Goal: Task Accomplishment & Management: Use online tool/utility

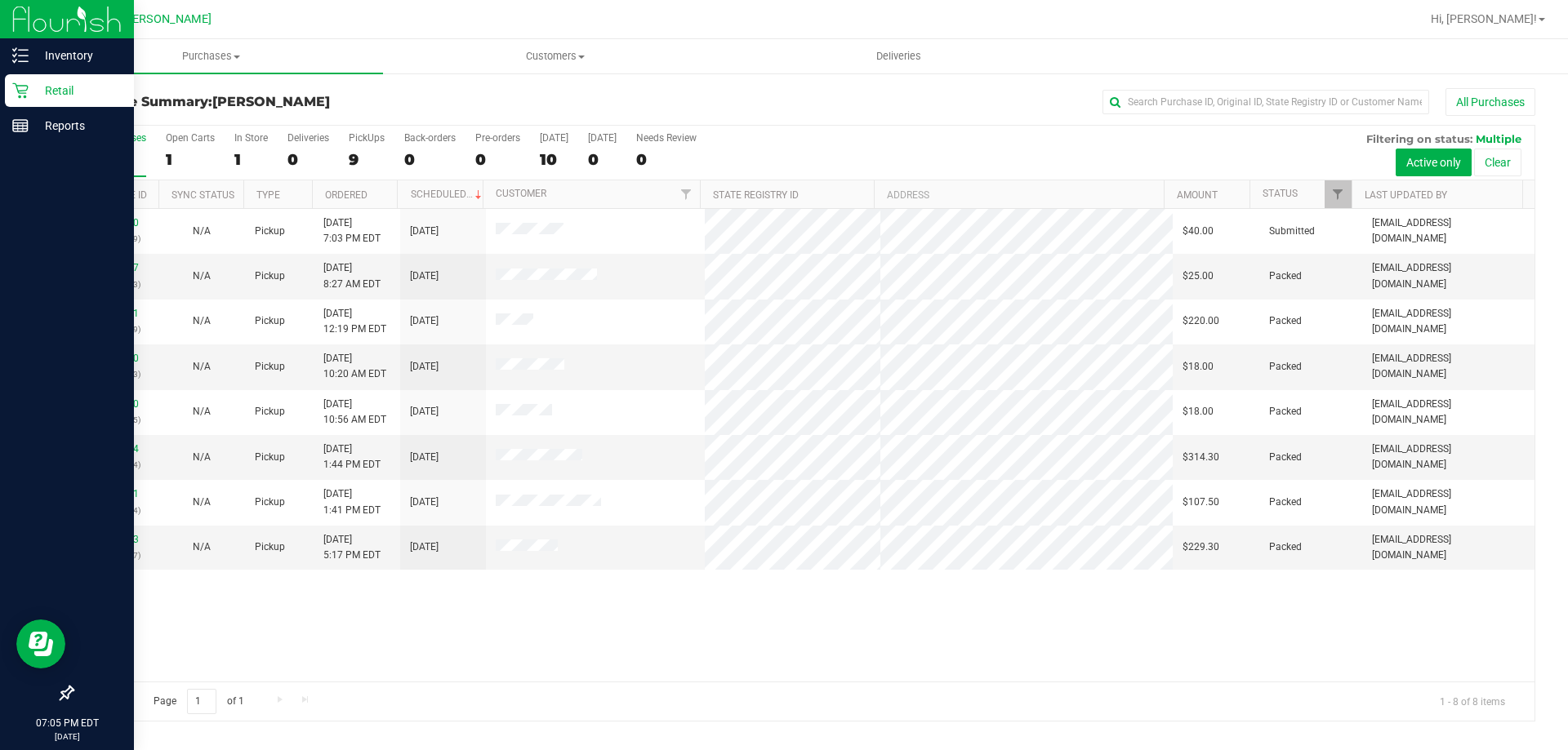
click at [32, 95] on p "Retail" at bounding box center [78, 90] width 98 height 19
click at [37, 54] on p "Inventory" at bounding box center [78, 55] width 98 height 19
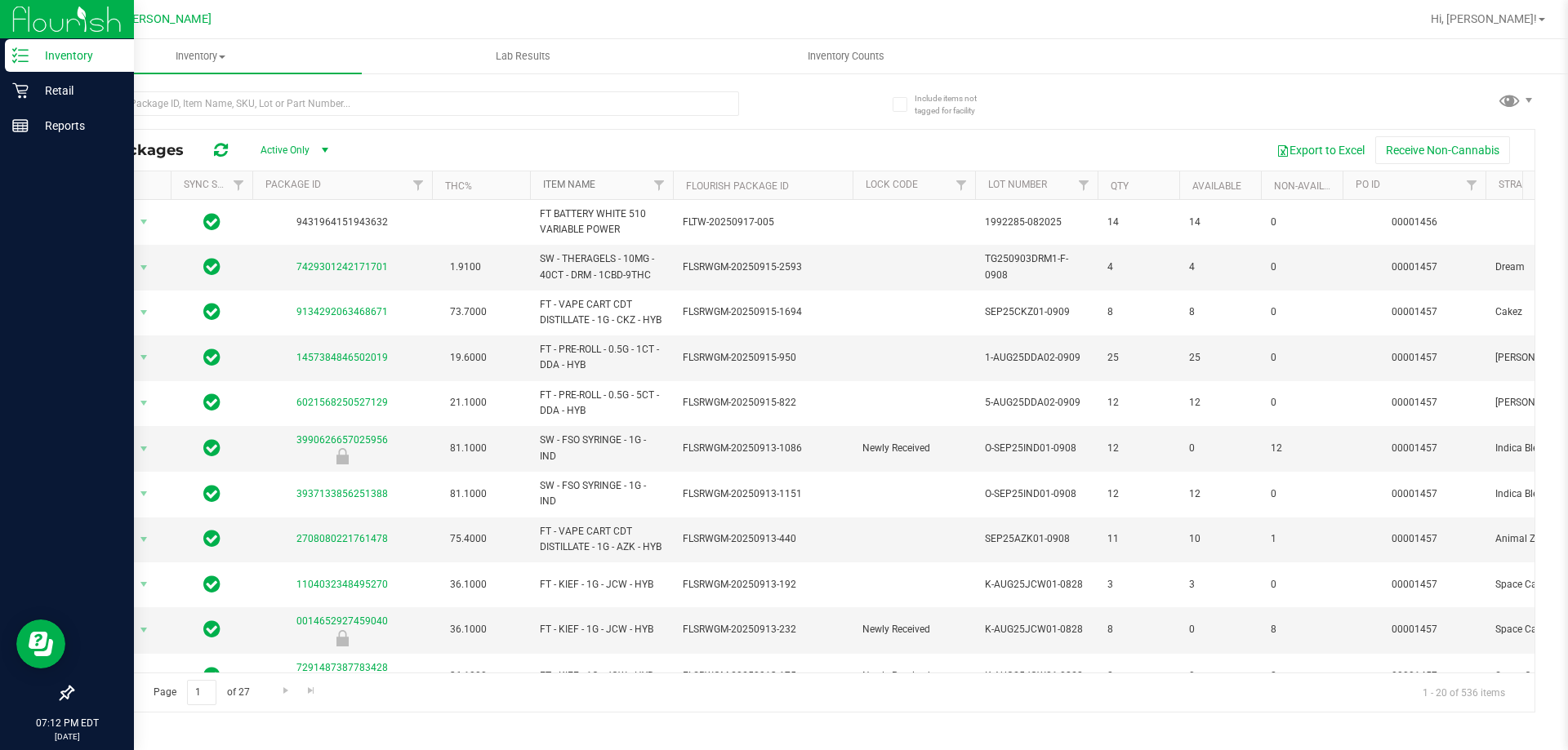
click at [576, 182] on link "Item Name" at bounding box center [569, 185] width 53 height 11
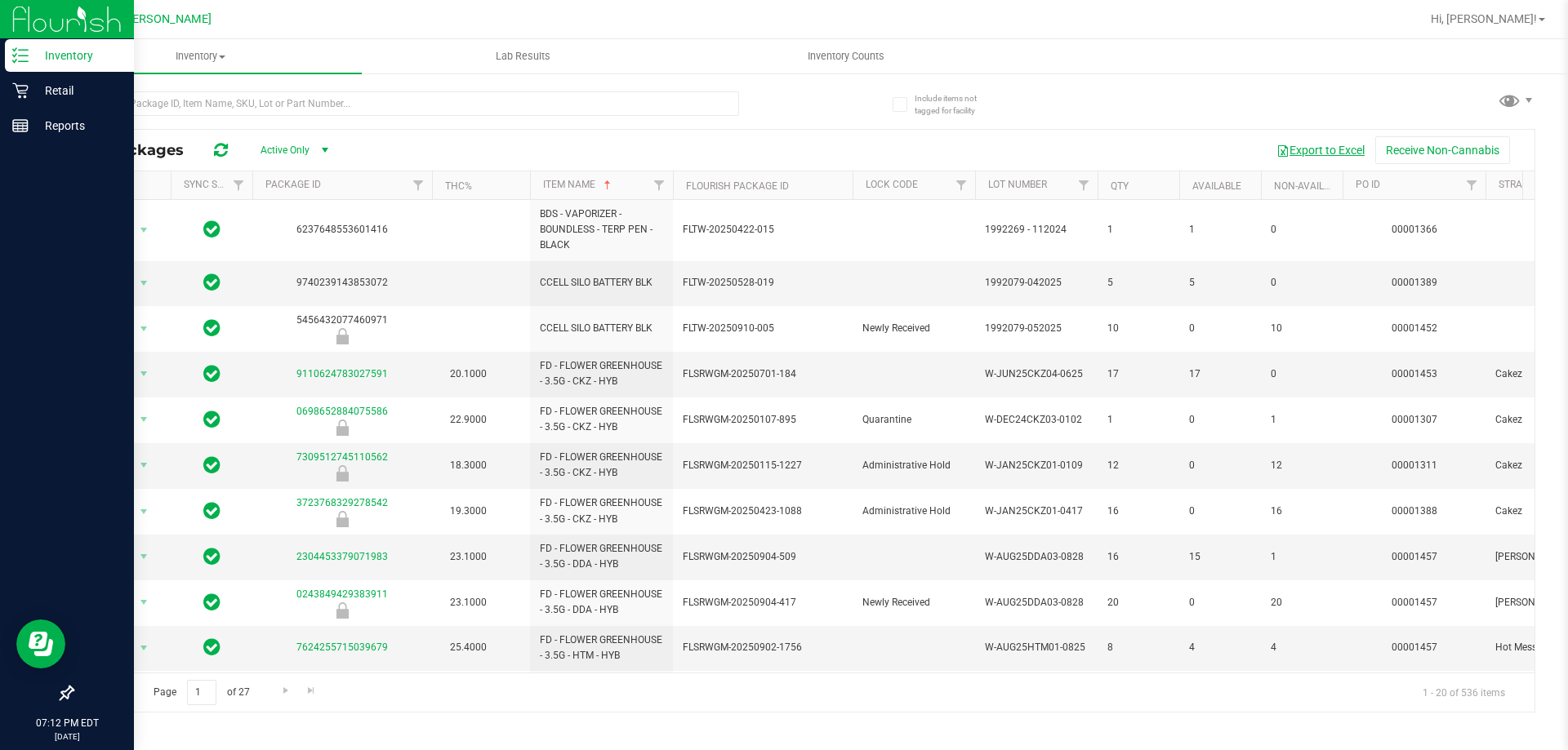
click at [1296, 144] on button "Export to Excel" at bounding box center [1321, 150] width 110 height 28
click at [1307, 145] on button "Export to Excel" at bounding box center [1321, 150] width 110 height 28
click at [842, 137] on div "Export to Excel Receive Non-Cannabis" at bounding box center [935, 150] width 1175 height 28
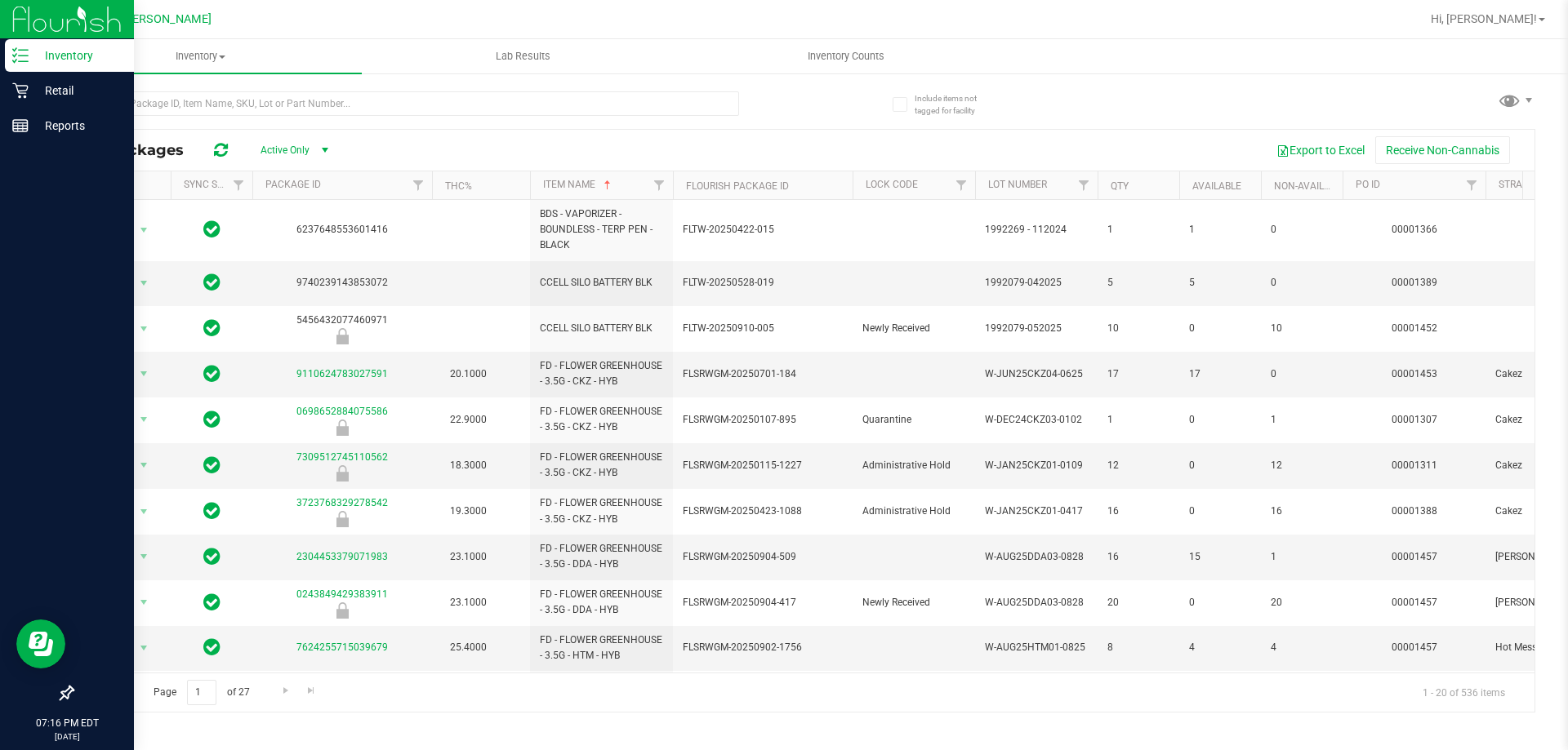
click at [842, 137] on div "Export to Excel Receive Non-Cannabis" at bounding box center [935, 150] width 1175 height 28
click at [994, 124] on div "All Packages Active Only Active Only Lab Samples Locked All External Internal E…" at bounding box center [804, 394] width 1464 height 637
click at [1021, 131] on div "All Packages Active Only Active Only Lab Samples Locked All External Internal E…" at bounding box center [804, 150] width 1462 height 41
click at [1027, 130] on div "All Packages Active Only Active Only Lab Samples Locked All External Internal E…" at bounding box center [804, 150] width 1462 height 41
